Goal: Transaction & Acquisition: Purchase product/service

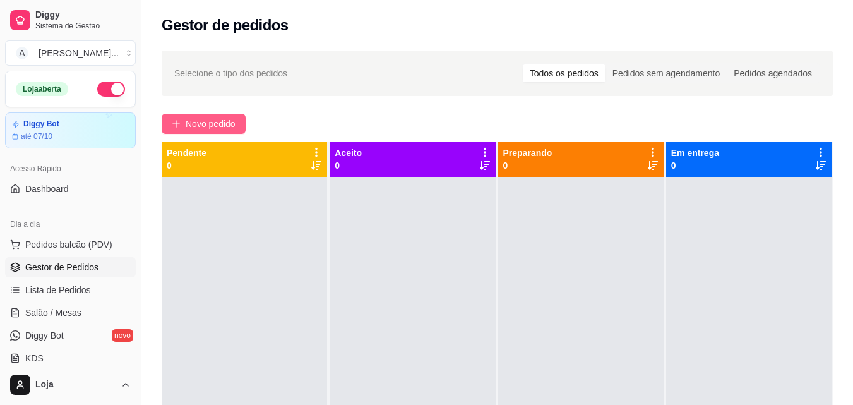
click at [177, 119] on icon "plus" at bounding box center [176, 123] width 9 height 9
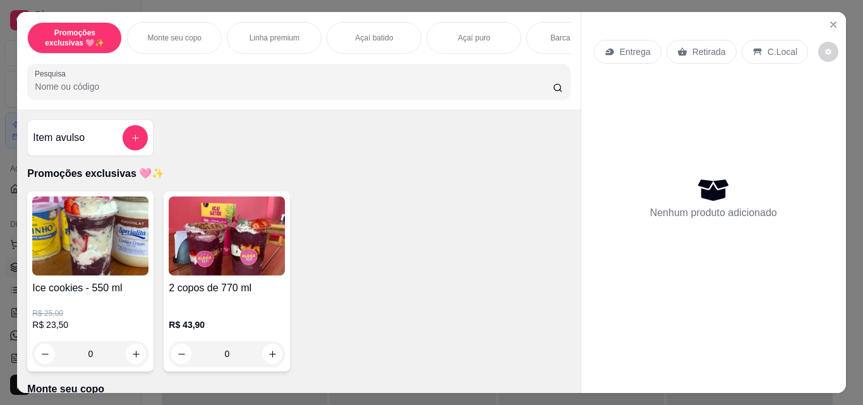
click at [519, 44] on div "Promoções exclusivas 🩷✨ Monte seu copo Linha premium Açaí batido Açaí puro Barc…" at bounding box center [298, 38] width 543 height 32
click at [344, 33] on div "Açaí batido" at bounding box center [374, 38] width 95 height 32
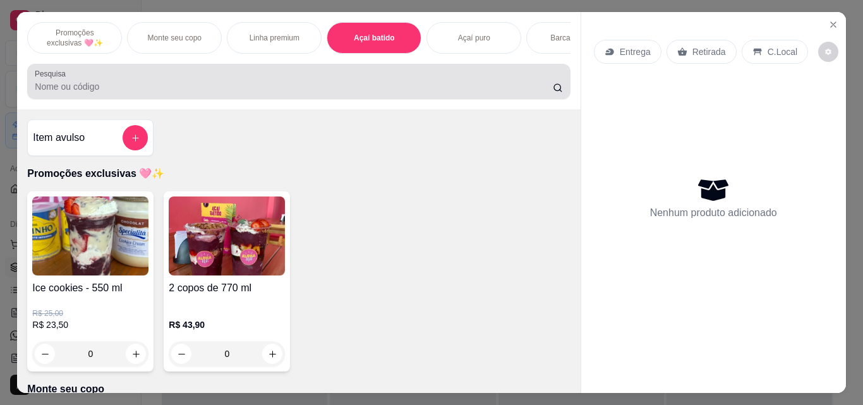
scroll to position [33, 0]
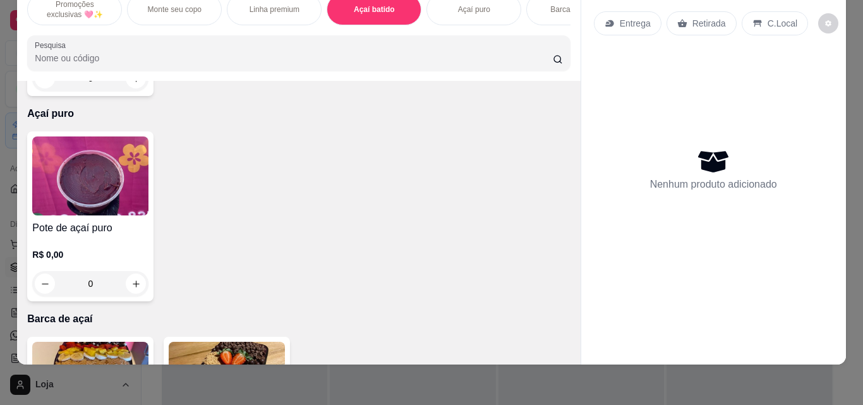
click at [81, 91] on div "R$ 0,00 0" at bounding box center [90, 60] width 116 height 61
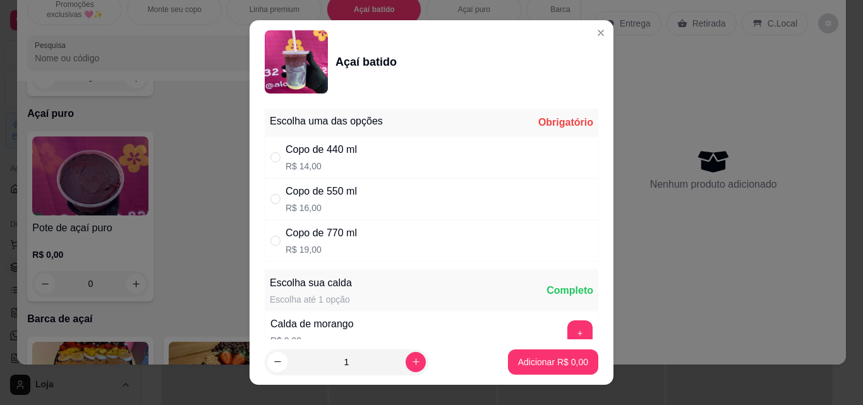
click at [344, 164] on p "R$ 14,00" at bounding box center [321, 166] width 71 height 13
radio input "true"
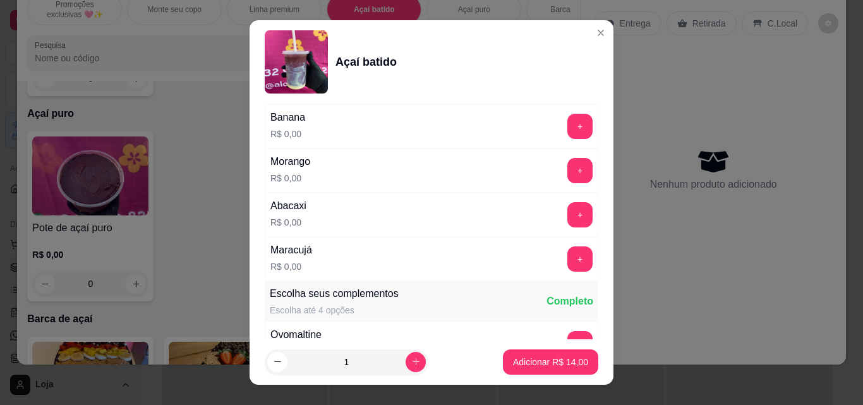
scroll to position [821, 0]
click at [568, 172] on button "+" at bounding box center [580, 171] width 25 height 25
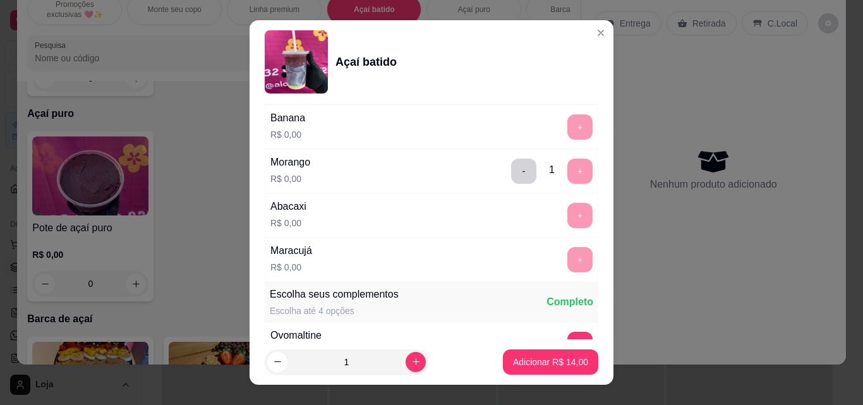
scroll to position [1011, 0]
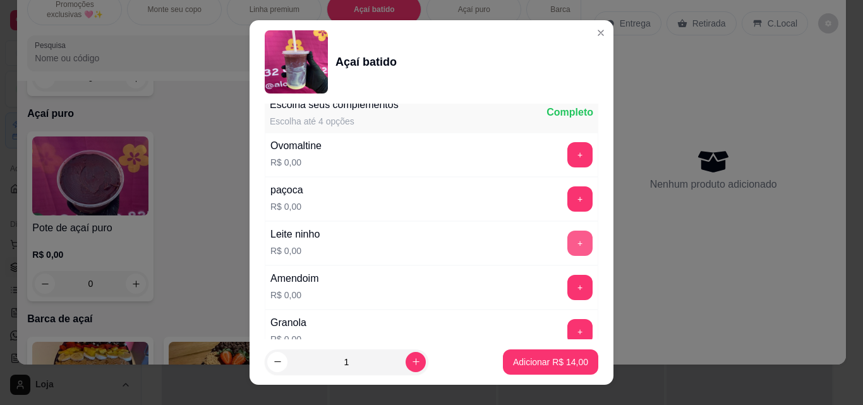
click at [567, 237] on button "+" at bounding box center [579, 243] width 25 height 25
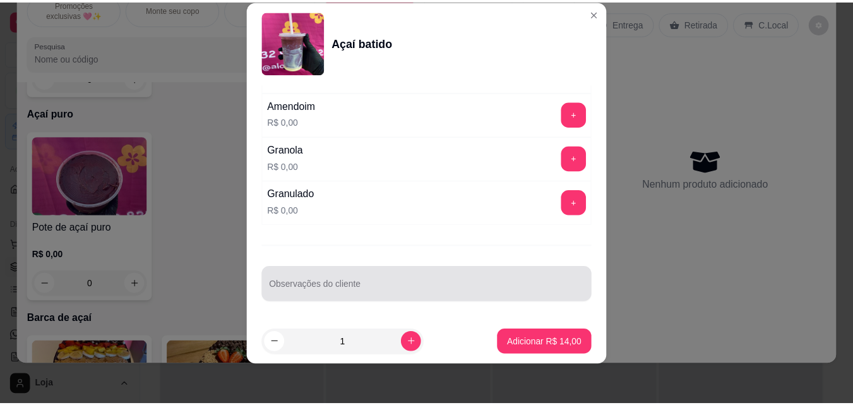
scroll to position [20, 0]
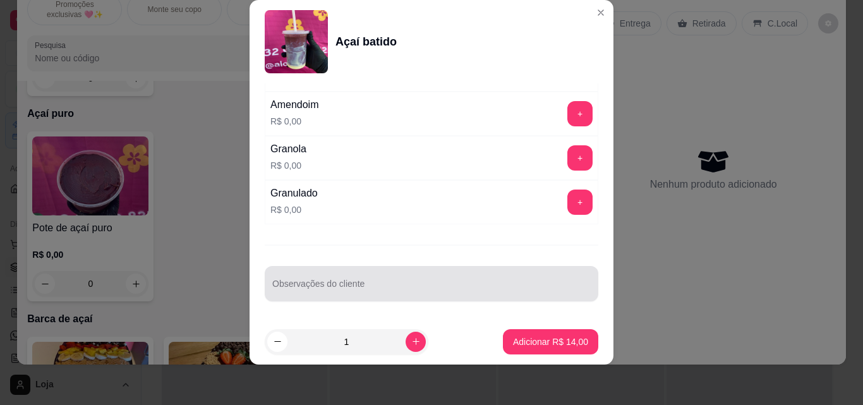
click at [476, 287] on input "Observações do cliente" at bounding box center [431, 288] width 318 height 13
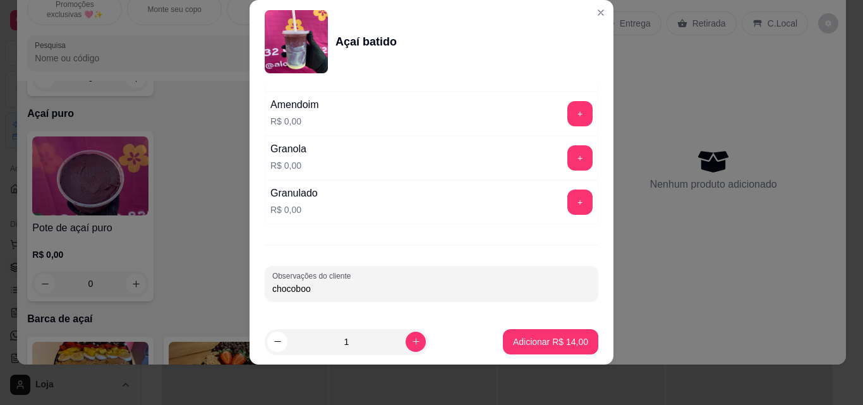
type input "chocobool"
click at [538, 337] on p "Adicionar R$ 14,00" at bounding box center [550, 341] width 73 height 12
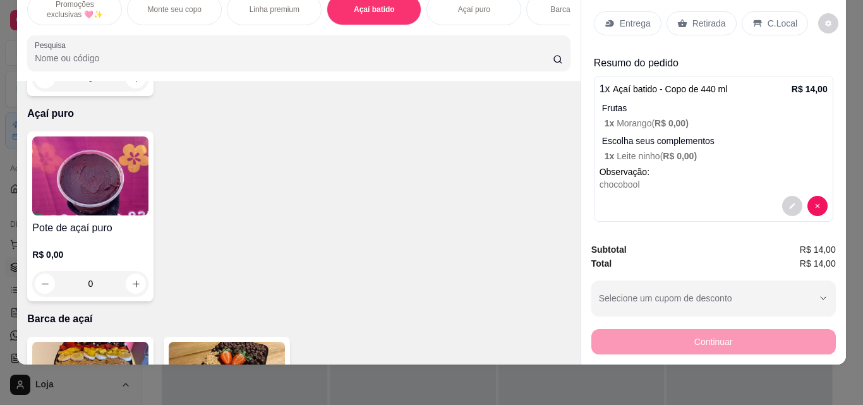
click at [685, 27] on div "Entrega Retirada C.Local" at bounding box center [713, 23] width 239 height 44
click at [680, 19] on icon at bounding box center [682, 23] width 10 height 10
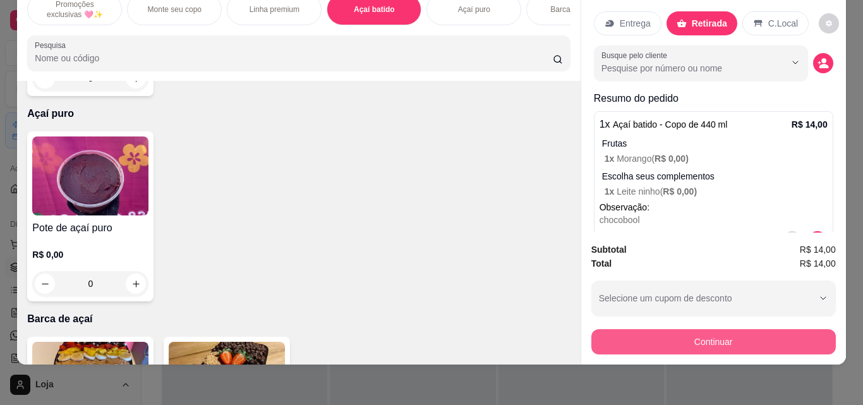
click at [599, 334] on button "Continuar" at bounding box center [713, 341] width 244 height 25
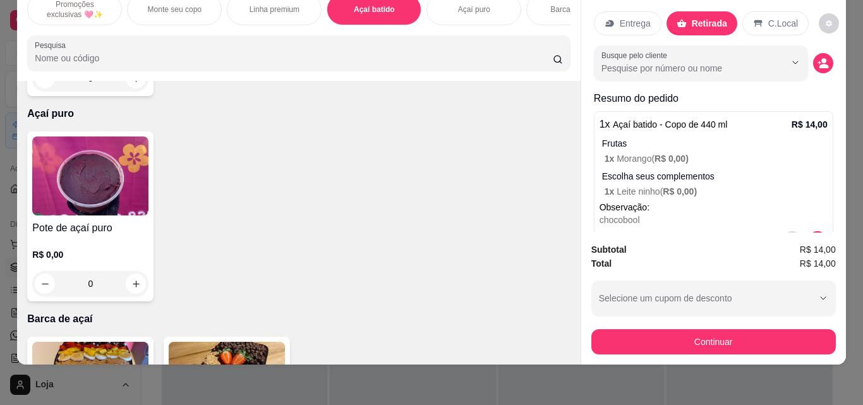
click at [505, 272] on div "Outro" at bounding box center [517, 274] width 25 height 15
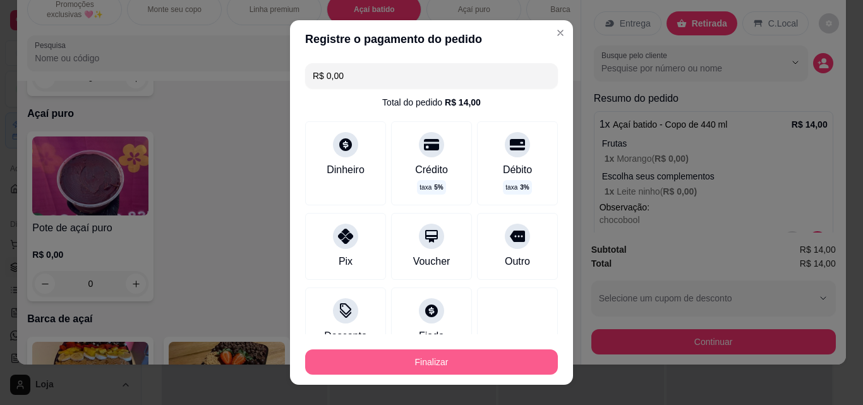
click at [467, 368] on button "Finalizar" at bounding box center [431, 361] width 253 height 25
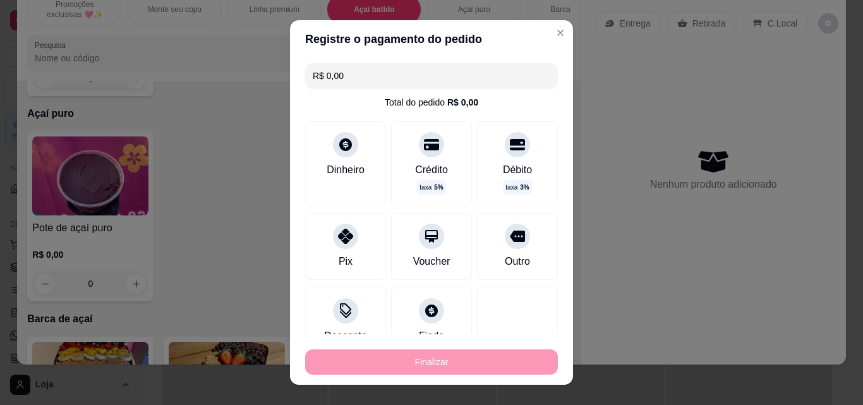
type input "-R$ 14,00"
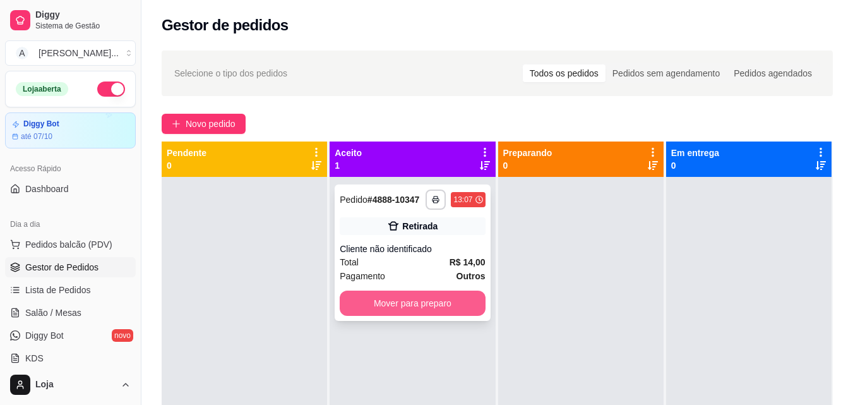
click at [438, 310] on button "Mover para preparo" at bounding box center [412, 303] width 145 height 25
